Goal: Find specific page/section: Find specific page/section

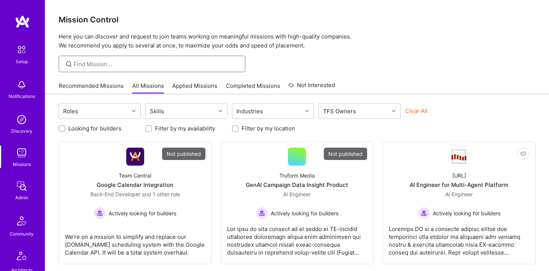
click at [99, 64] on input at bounding box center [157, 64] width 166 height 8
type input "b"
click at [27, 155] on img at bounding box center [21, 152] width 15 height 15
click at [105, 66] on input "b" at bounding box center [157, 64] width 166 height 8
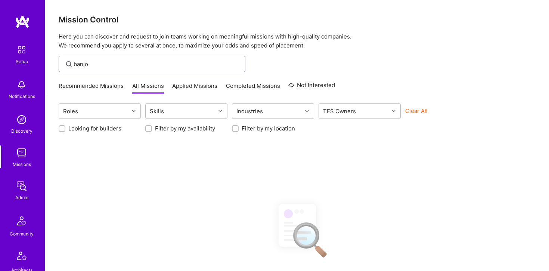
type input "banjo"
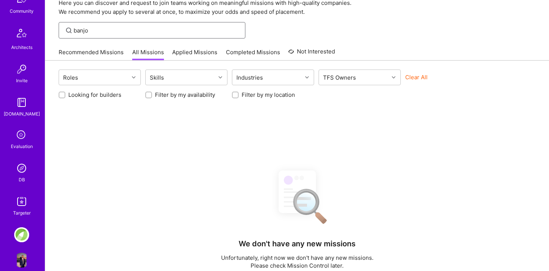
scroll to position [234, 0]
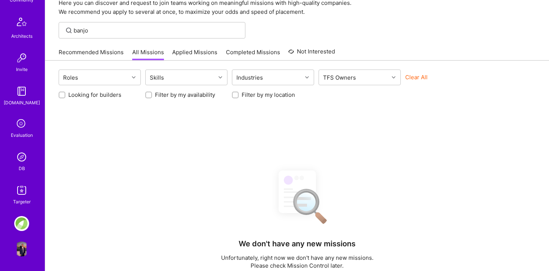
click at [24, 160] on img at bounding box center [21, 157] width 15 height 15
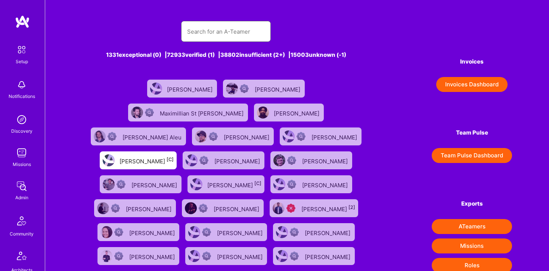
click at [241, 31] on input "text" at bounding box center [226, 31] width 78 height 19
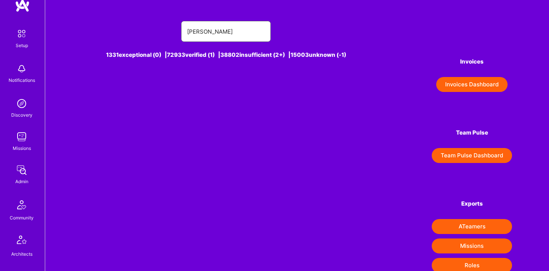
scroll to position [18, 0]
type input "adithi"
click at [25, 170] on img at bounding box center [21, 167] width 15 height 15
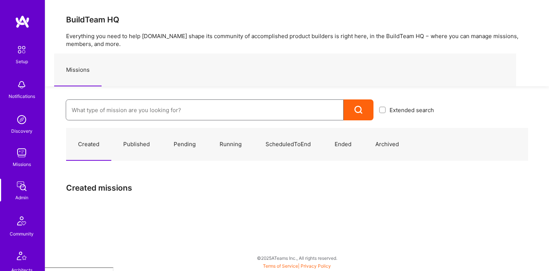
click at [138, 110] on input at bounding box center [205, 110] width 266 height 19
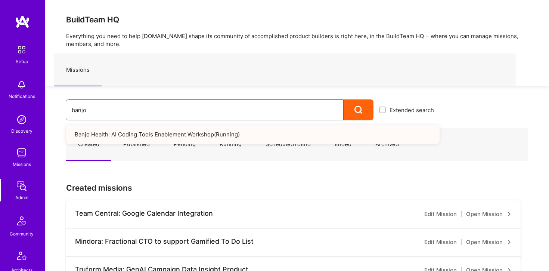
type input "banjo"
click at [158, 133] on link "Banjo Health: AI Coding Tools Enablement Workshop ( Running )" at bounding box center [253, 134] width 374 height 19
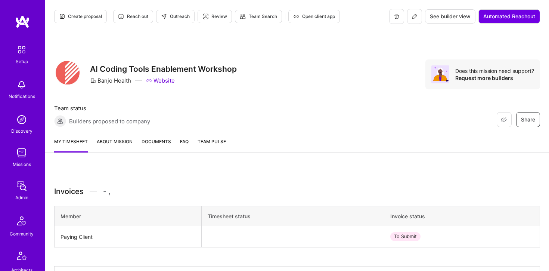
click at [413, 18] on icon at bounding box center [415, 16] width 4 height 4
